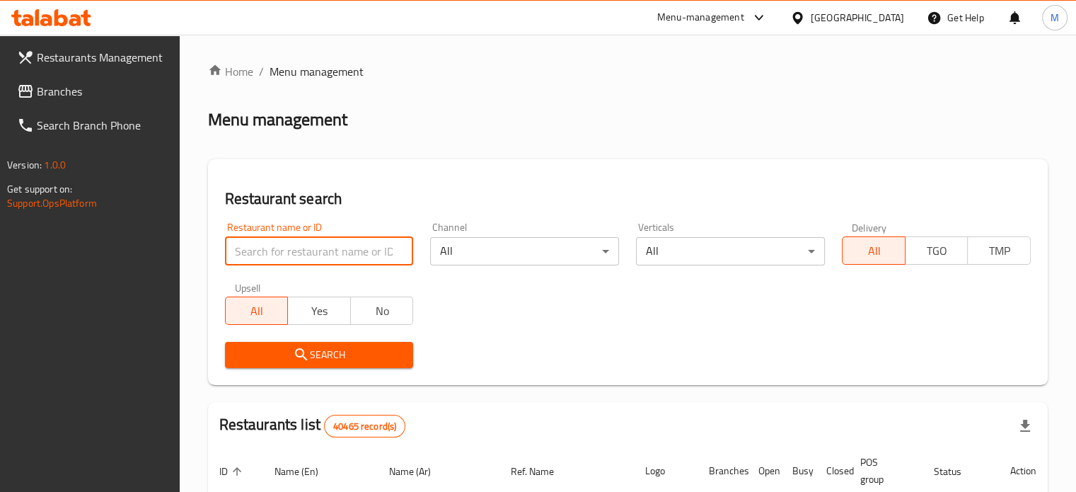
click at [253, 248] on input "search" at bounding box center [319, 251] width 189 height 28
paste input "773283"
type input "773283"
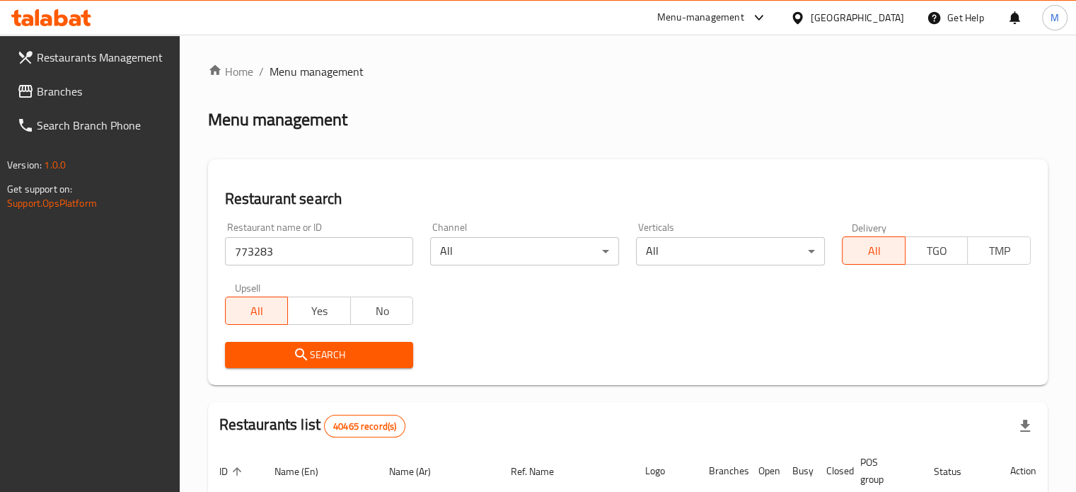
click at [67, 89] on span "Branches" at bounding box center [103, 91] width 132 height 17
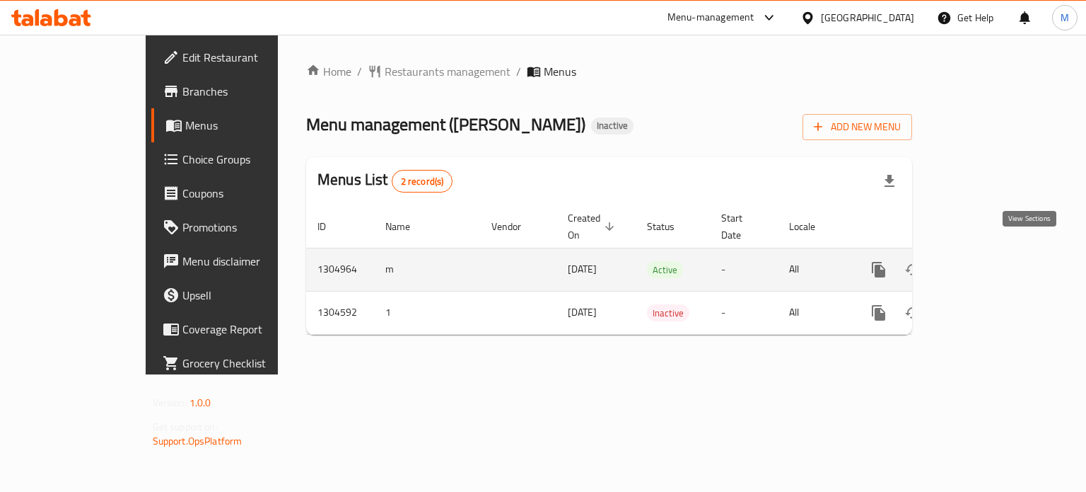
click at [989, 261] on icon "enhanced table" at bounding box center [980, 269] width 17 height 17
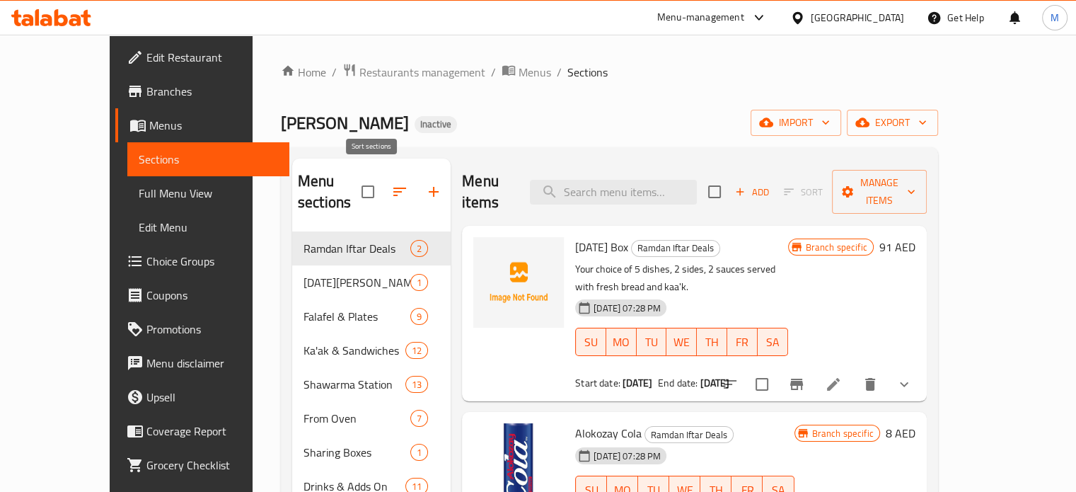
scroll to position [198, 0]
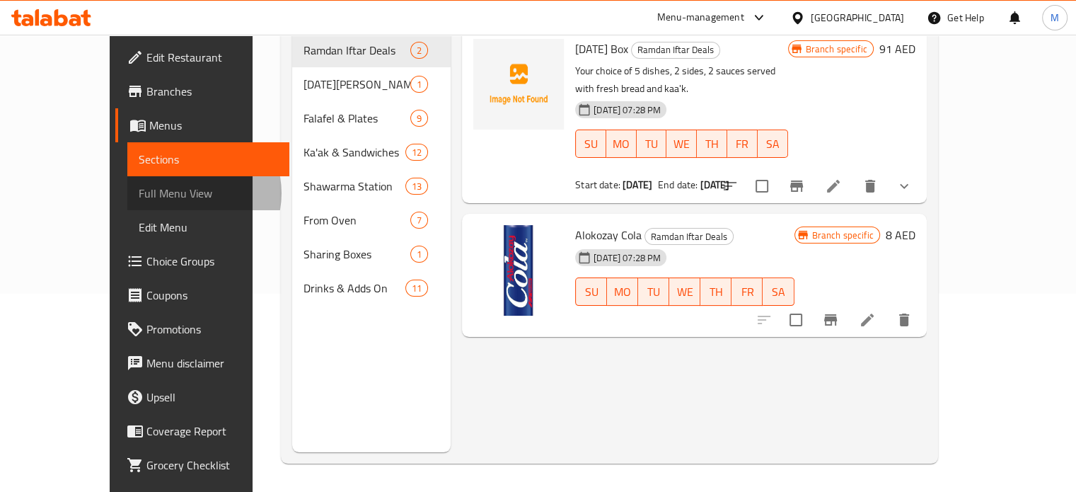
click at [139, 193] on span "Full Menu View" at bounding box center [208, 193] width 139 height 17
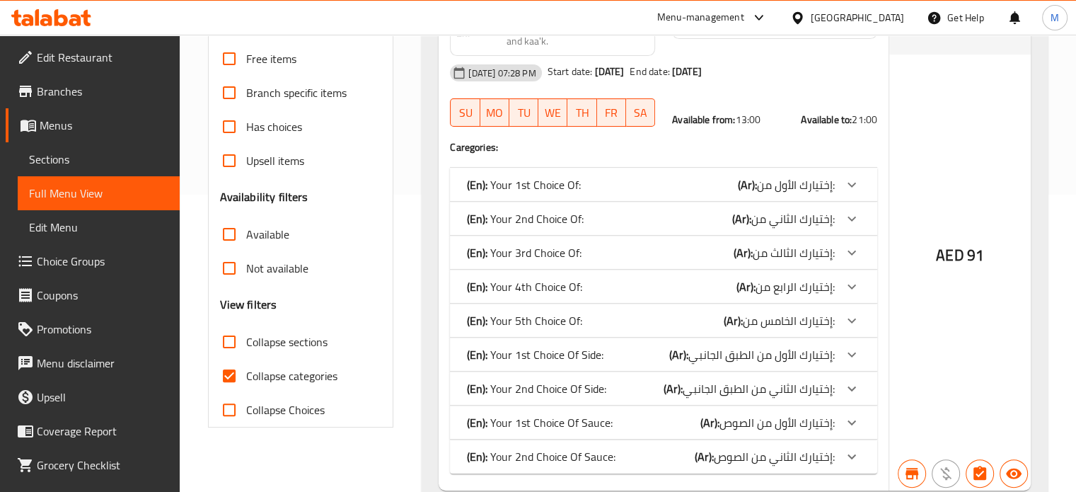
scroll to position [339, 0]
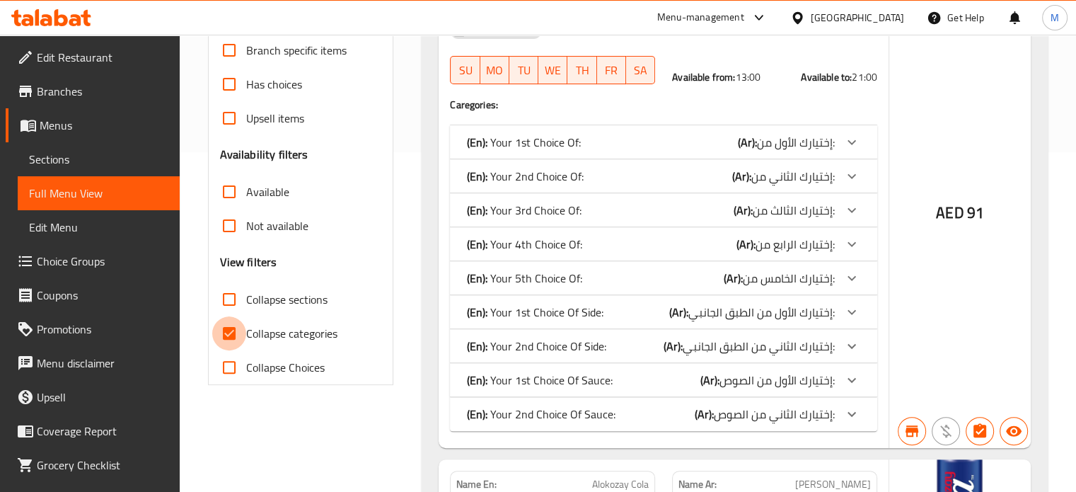
click at [228, 337] on input "Collapse categories" at bounding box center [229, 333] width 34 height 34
checkbox input "false"
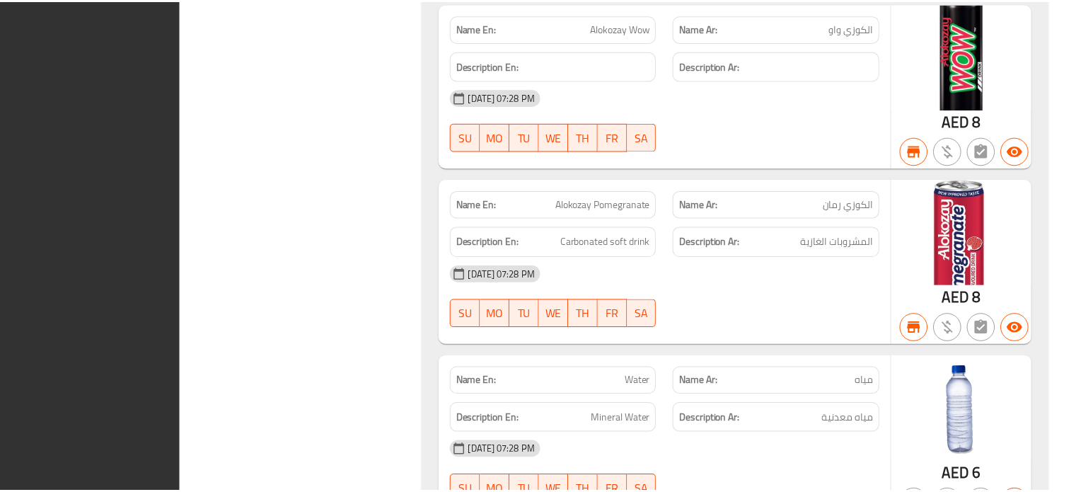
scroll to position [25621, 0]
